Goal: Information Seeking & Learning: Learn about a topic

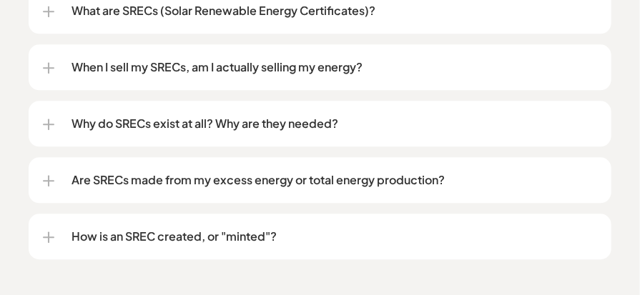
scroll to position [1212, 0]
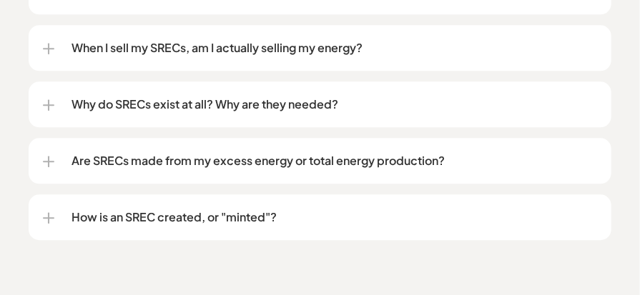
click at [187, 160] on p "Are SRECs made from my excess energy or total energy production?" at bounding box center [335, 160] width 526 height 17
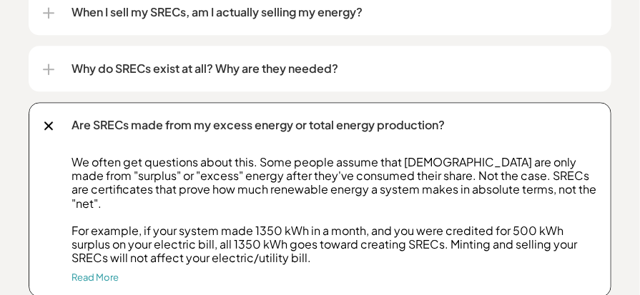
scroll to position [1232, 0]
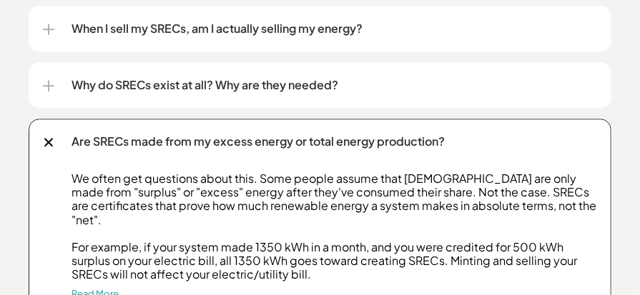
click at [169, 26] on p "When I sell my SRECs, am I actually selling my energy?" at bounding box center [335, 28] width 526 height 17
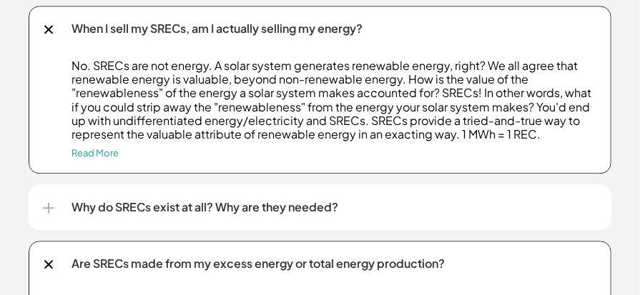
scroll to position [973, 0]
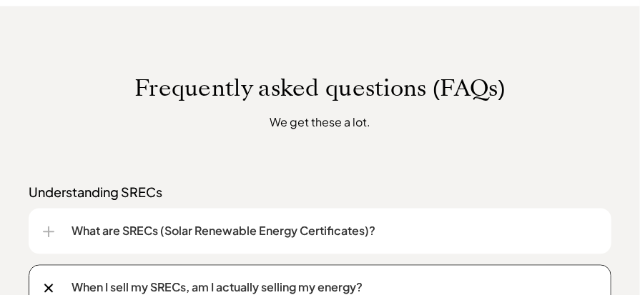
click at [134, 230] on p "What are SRECs (Solar Renewable Energy Certificates)?" at bounding box center [335, 230] width 526 height 17
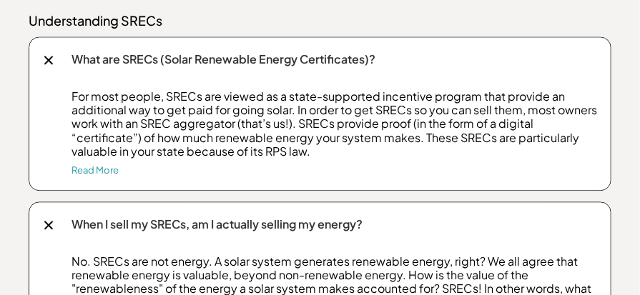
scroll to position [1164, 0]
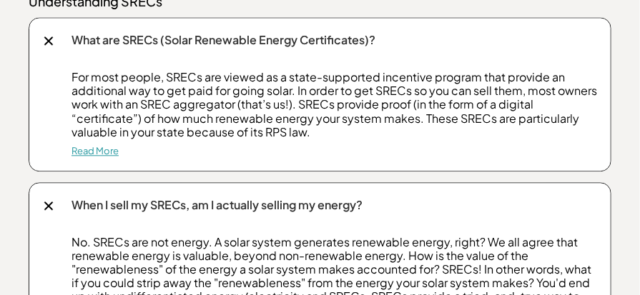
click at [89, 149] on link "Read More" at bounding box center [95, 150] width 47 height 11
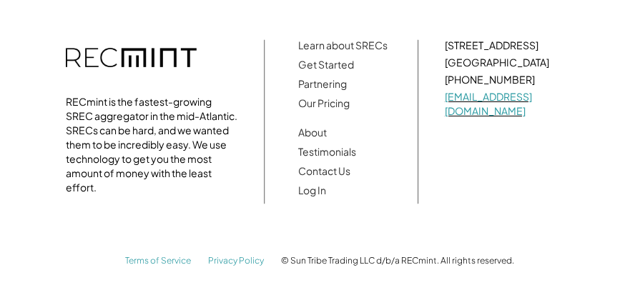
scroll to position [1916, 0]
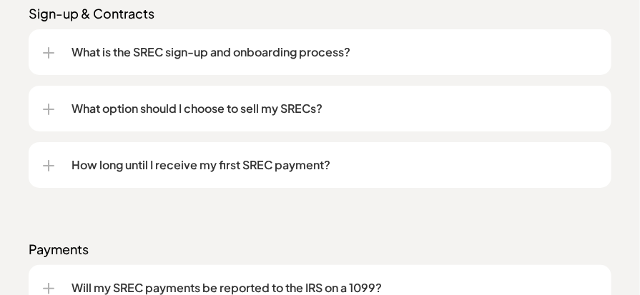
scroll to position [1164, 0]
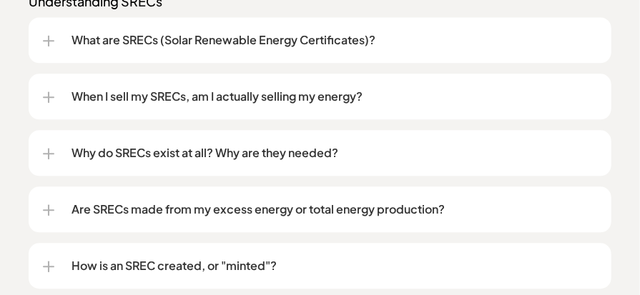
click at [165, 99] on p "When I sell my SRECs, am I actually selling my energy?" at bounding box center [335, 96] width 526 height 17
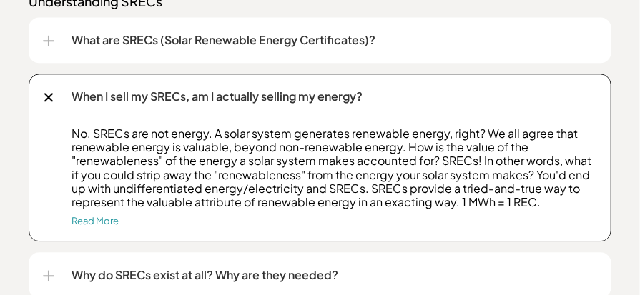
click at [133, 273] on p "Why do SRECs exist at all? Why are they needed?" at bounding box center [335, 275] width 526 height 17
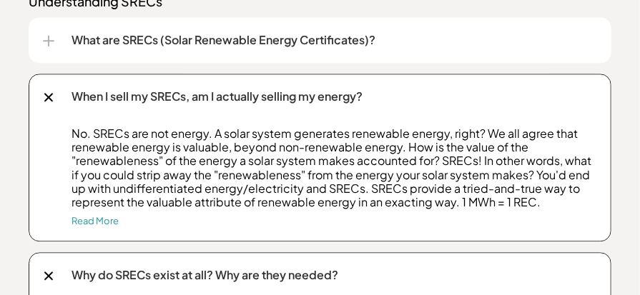
scroll to position [1423, 0]
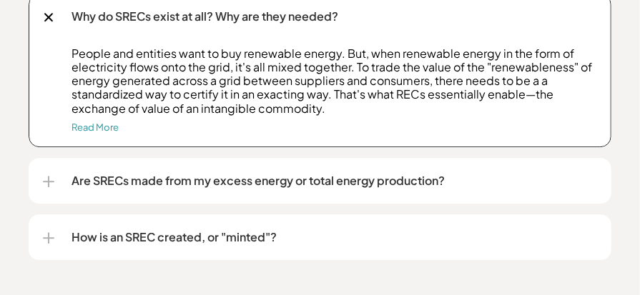
click at [44, 10] on div "Why do SRECs exist at all? Why are they needed?" at bounding box center [320, 17] width 554 height 46
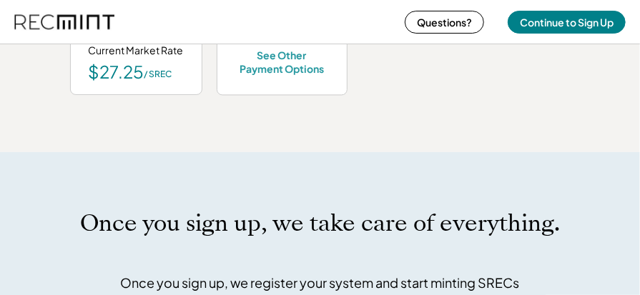
scroll to position [1106, 0]
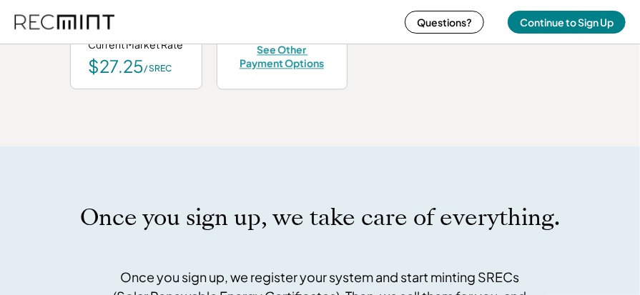
click at [235, 62] on div "See Other Payment Options" at bounding box center [282, 56] width 94 height 26
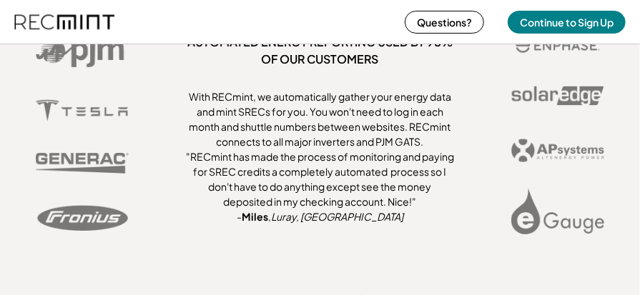
scroll to position [4770, 0]
